Goal: Information Seeking & Learning: Learn about a topic

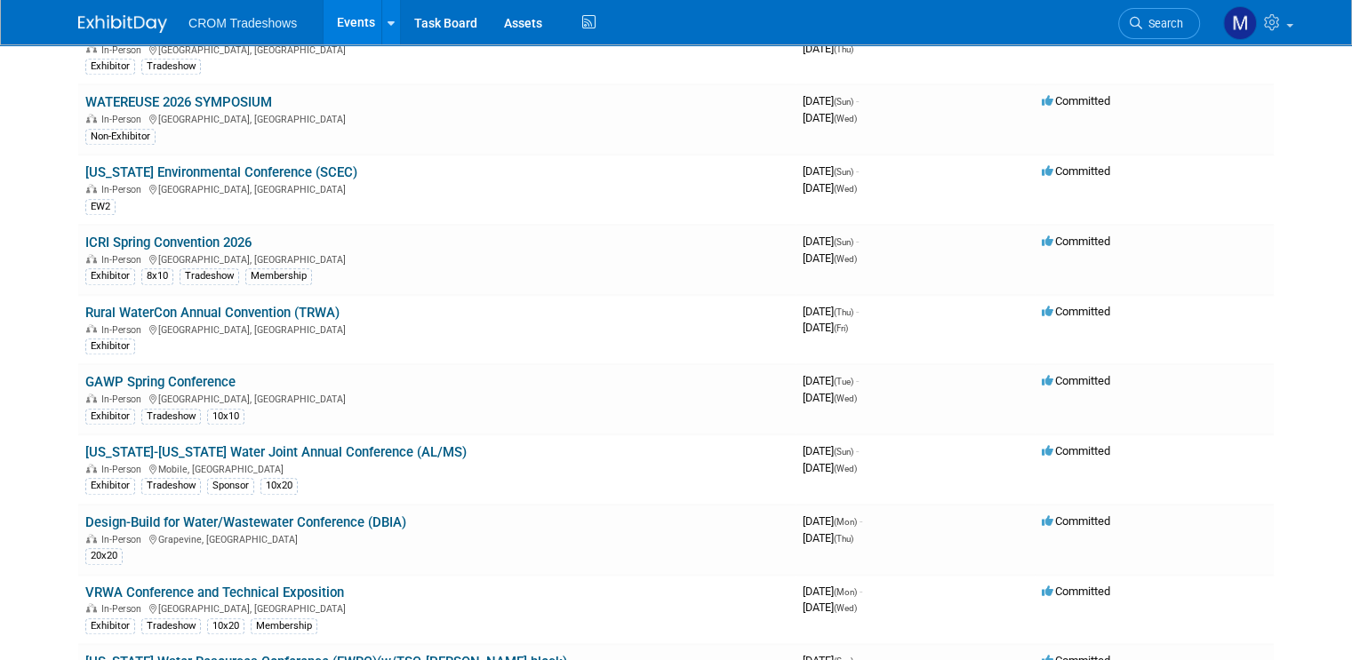
scroll to position [2044, 0]
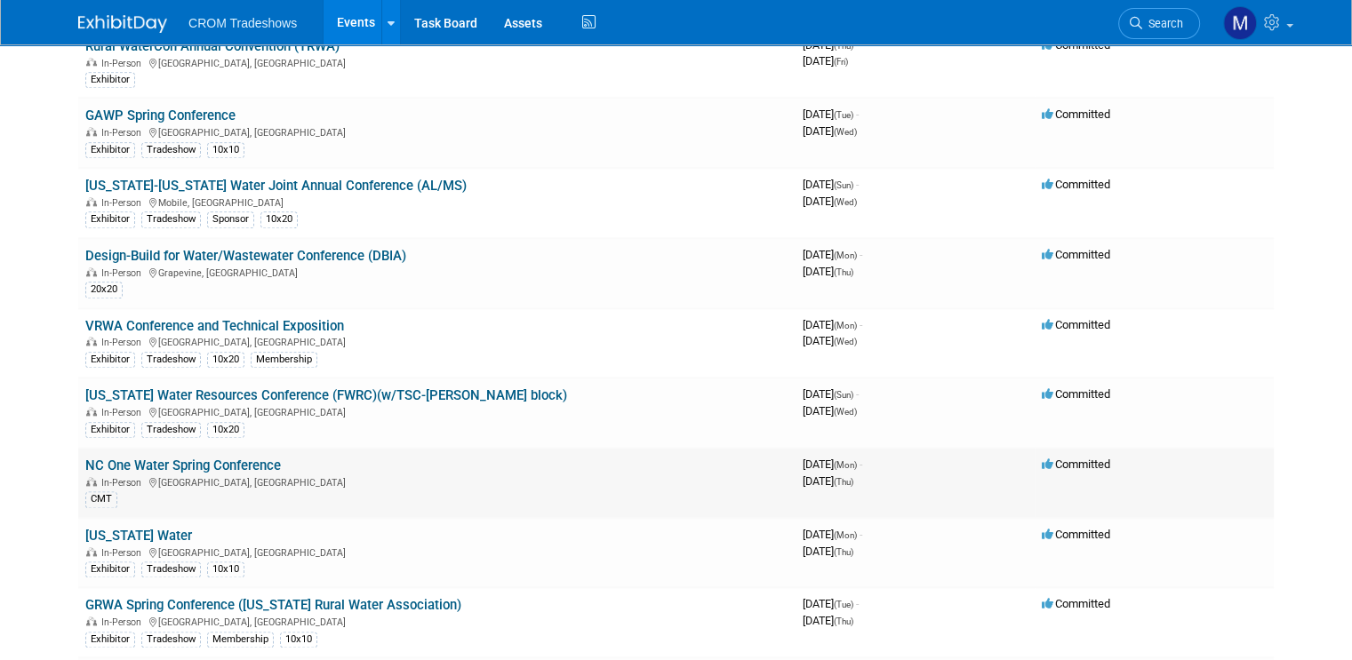
click at [384, 475] on div "In-Person [GEOGRAPHIC_DATA], [GEOGRAPHIC_DATA]" at bounding box center [436, 482] width 703 height 14
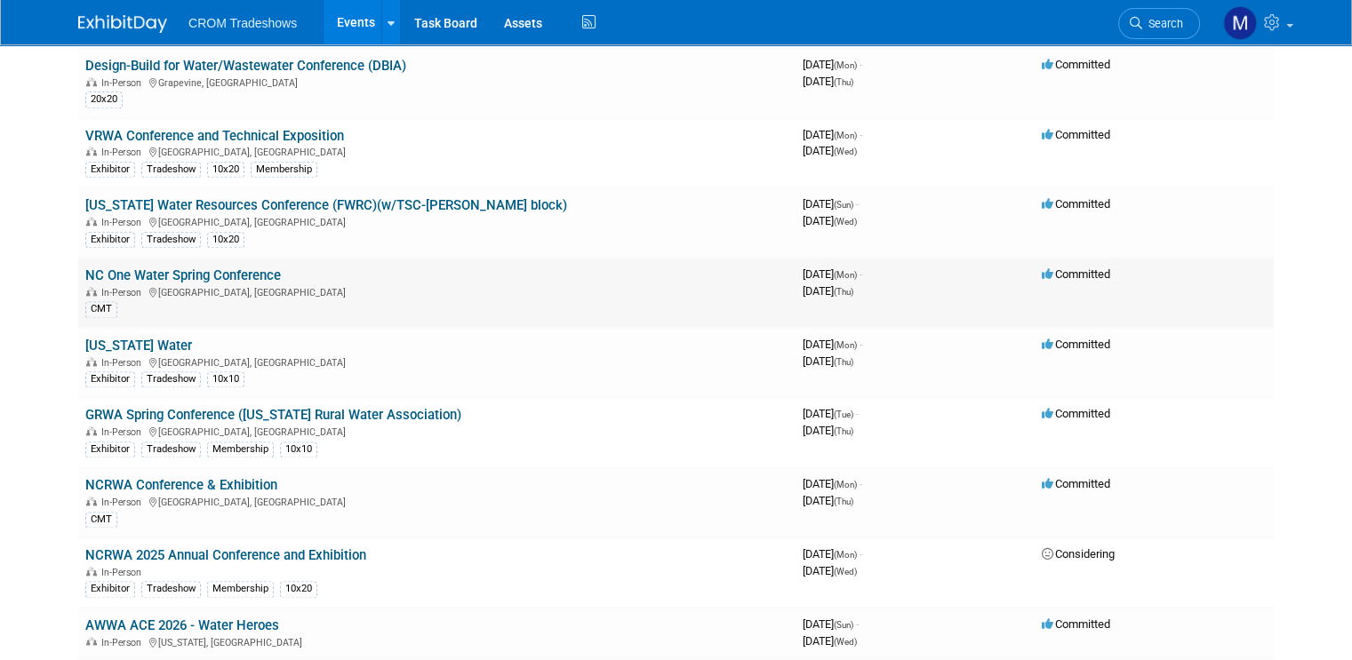
scroll to position [2222, 0]
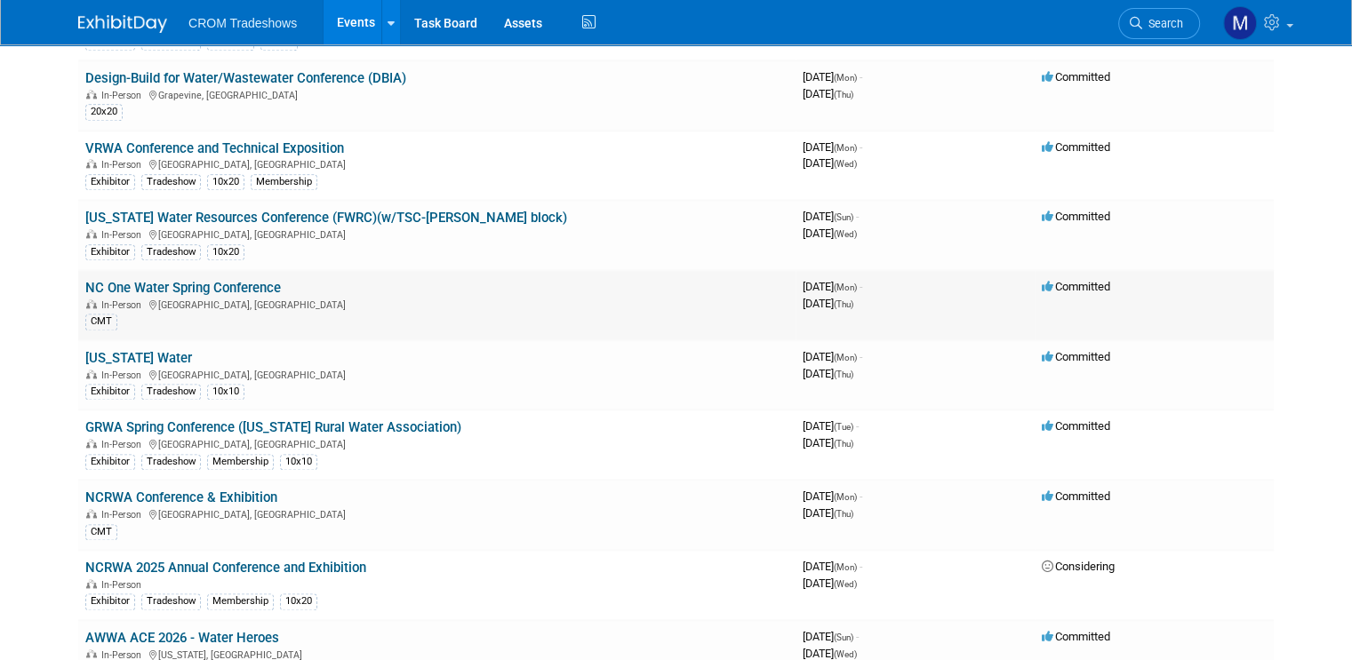
click at [245, 280] on link "NC One Water Spring Conference" at bounding box center [182, 288] width 195 height 16
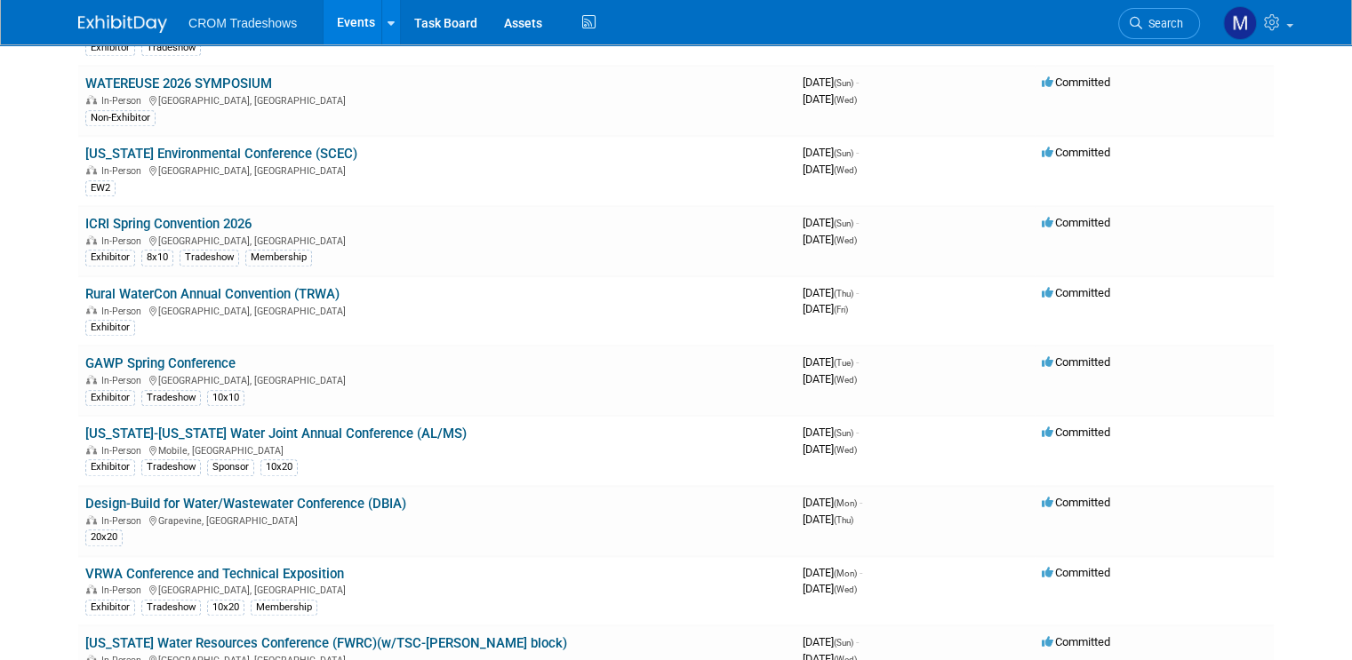
scroll to position [1955, 0]
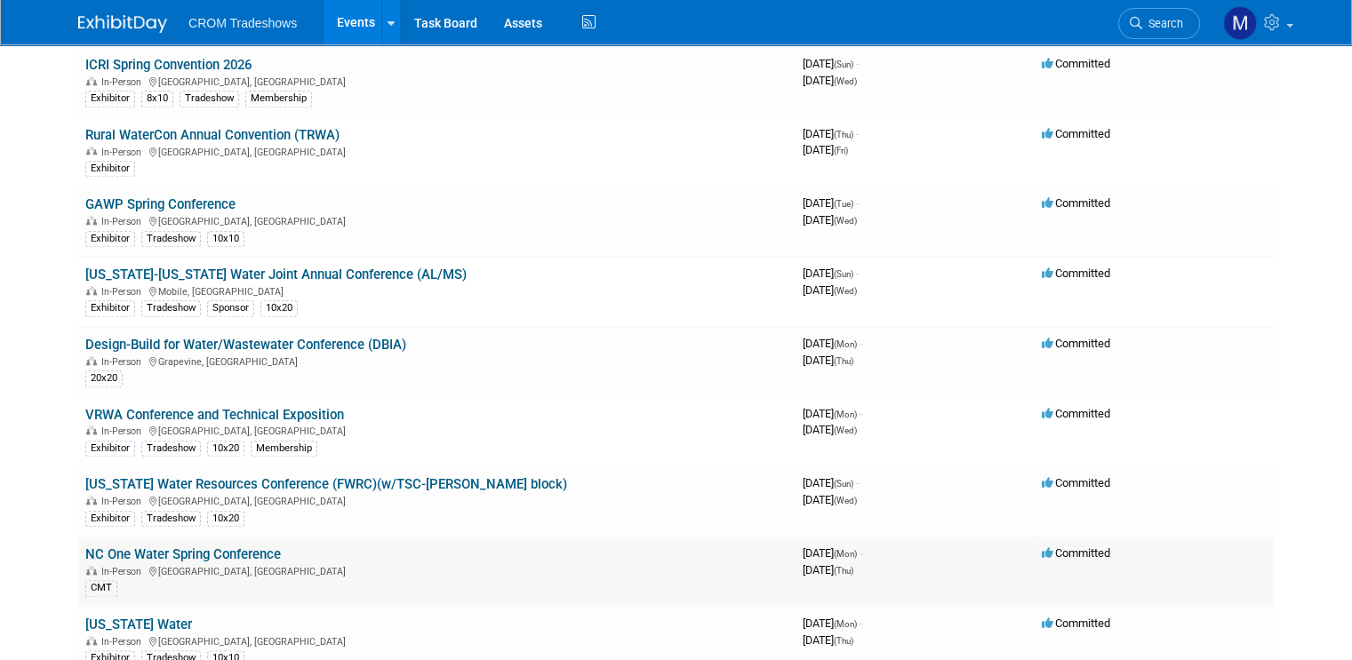
click at [402, 563] on div "In-Person [GEOGRAPHIC_DATA], [GEOGRAPHIC_DATA]" at bounding box center [436, 570] width 703 height 14
click at [243, 547] on link "NC One Water Spring Conference" at bounding box center [182, 555] width 195 height 16
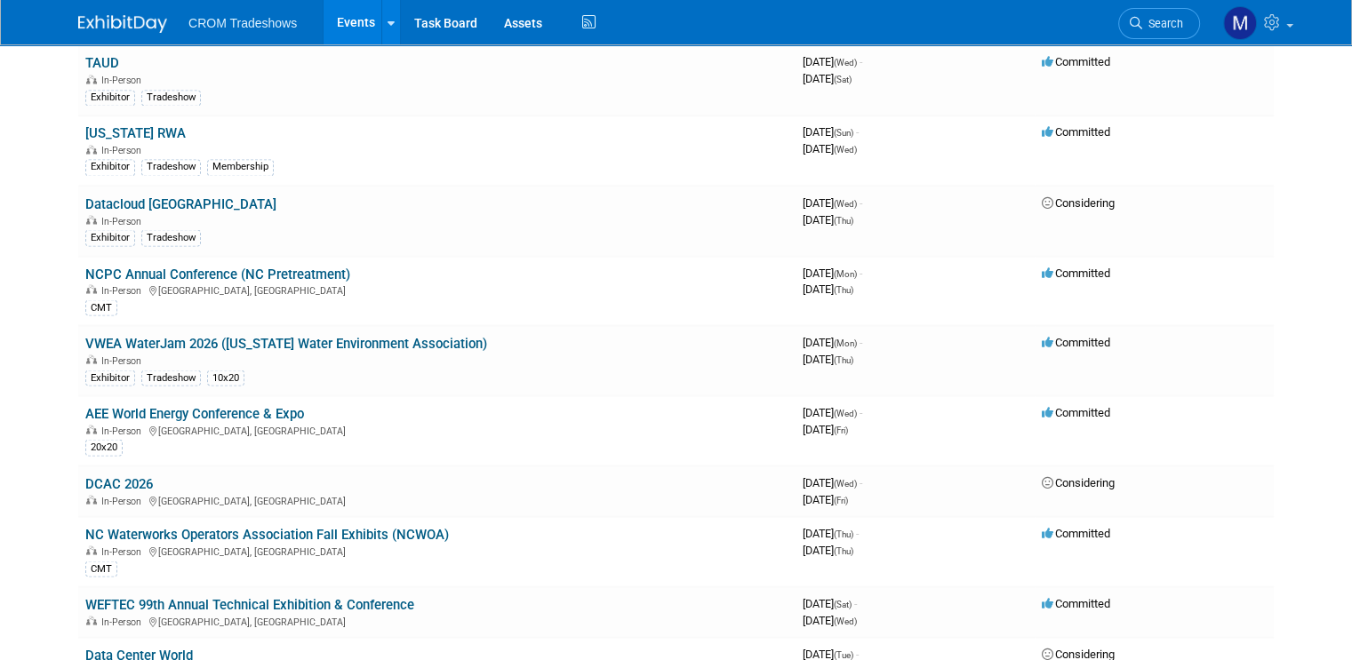
scroll to position [3199, 0]
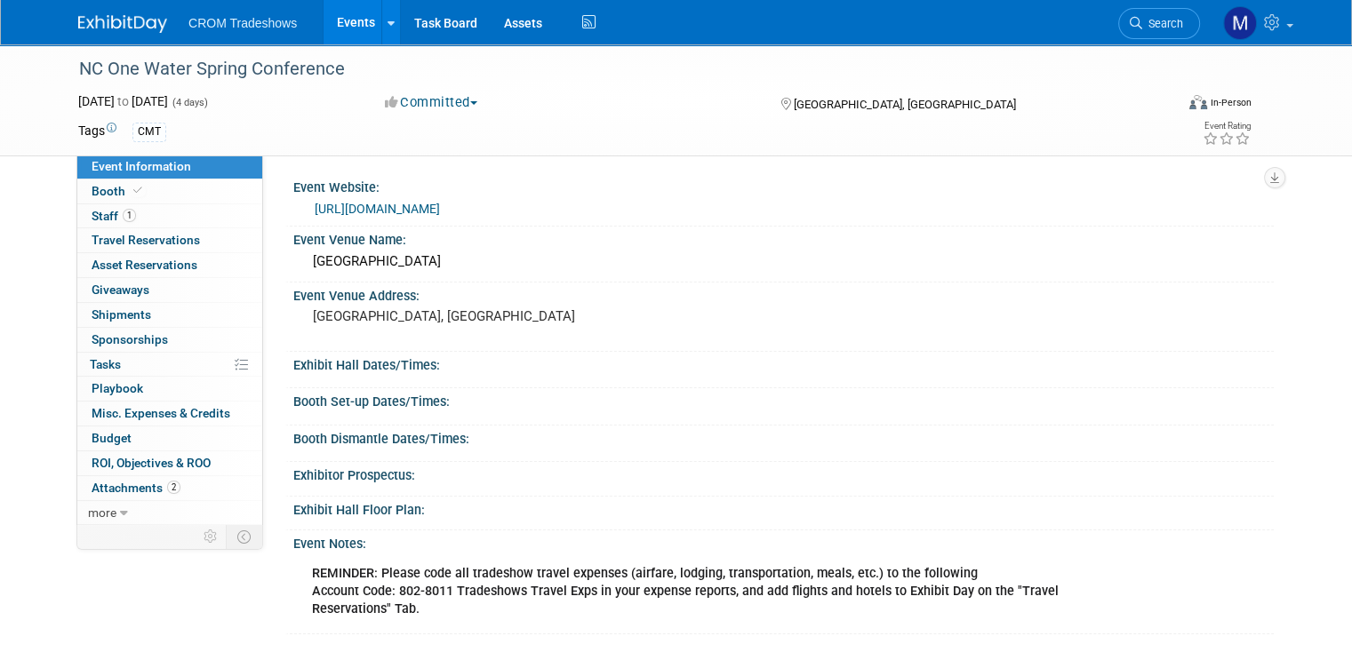
click at [363, 211] on link "https://nconewater.org/" at bounding box center [377, 209] width 125 height 14
click at [103, 517] on link "more" at bounding box center [169, 513] width 185 height 24
click at [111, 483] on span "Attachments 2" at bounding box center [136, 488] width 89 height 14
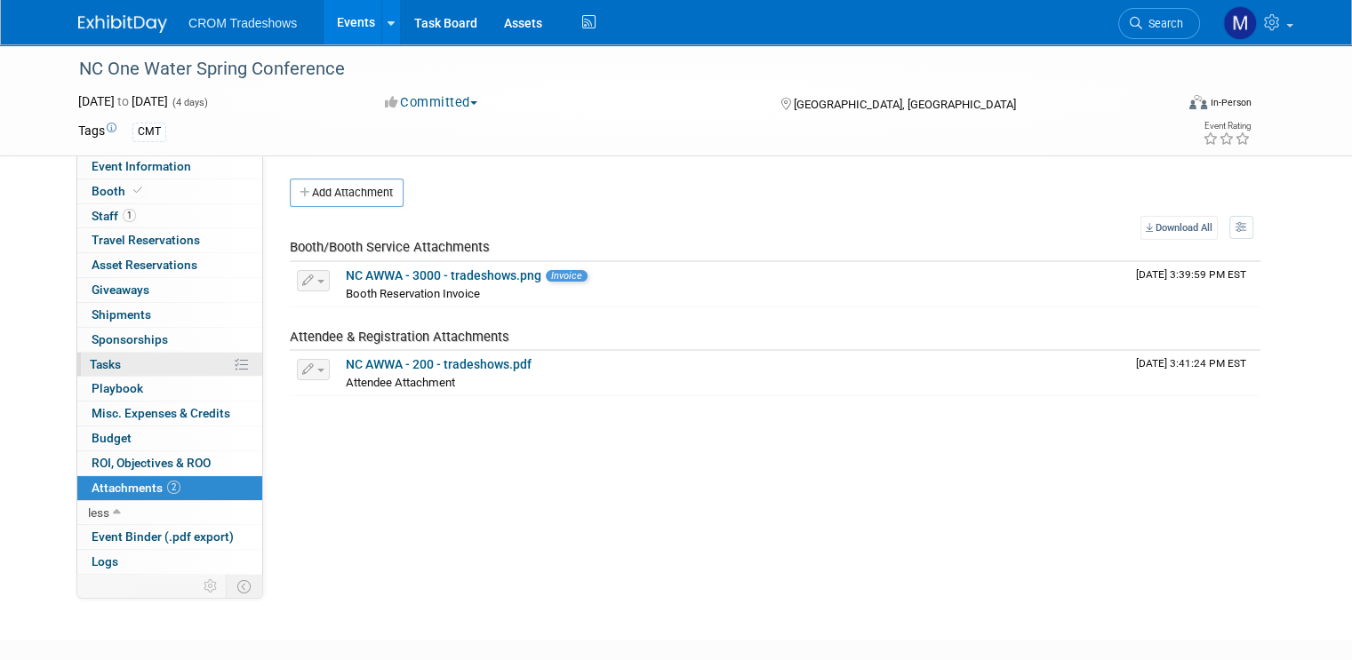
click at [110, 360] on link "0% Tasks 0%" at bounding box center [169, 365] width 185 height 24
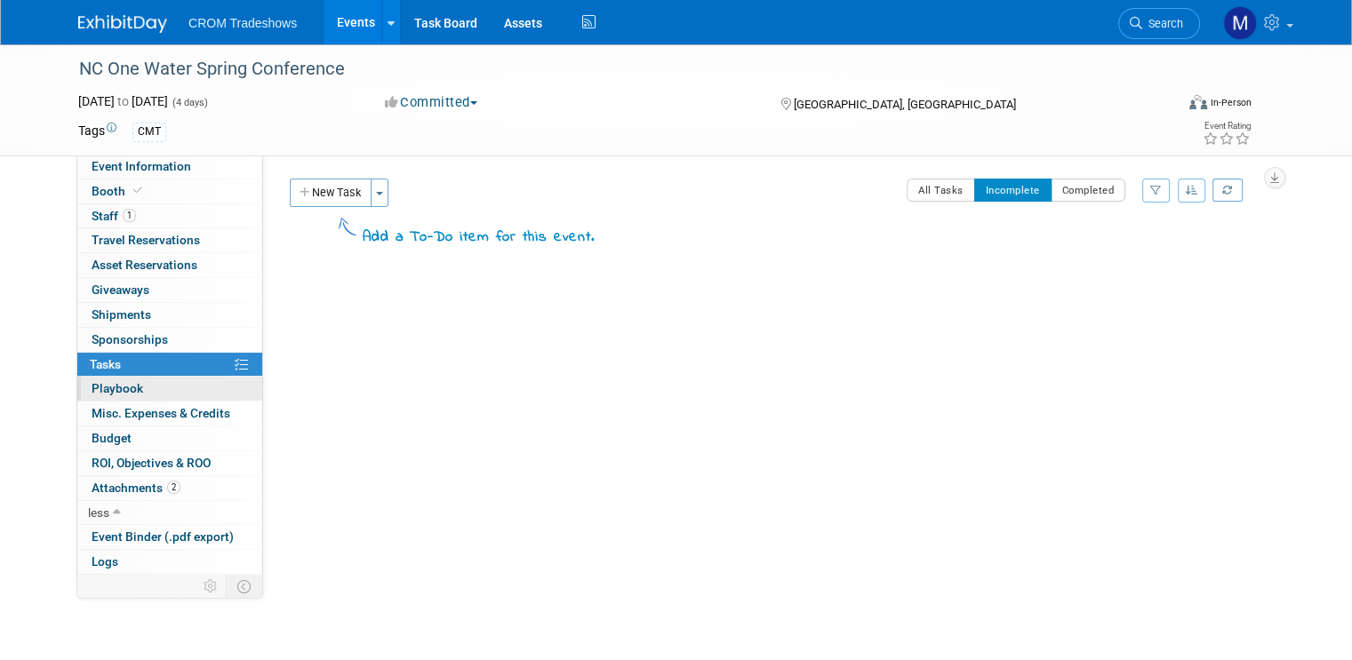
click at [102, 396] on link "0 Playbook 0" at bounding box center [169, 389] width 185 height 24
